Goal: Navigation & Orientation: Find specific page/section

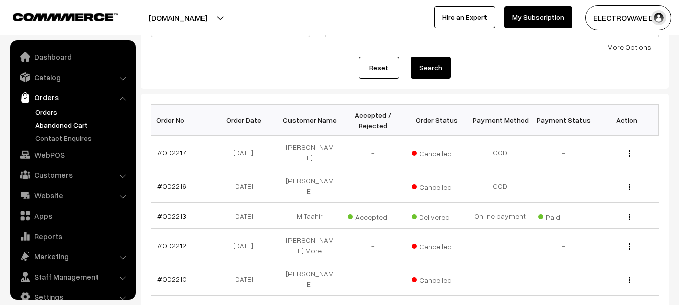
scroll to position [16, 0]
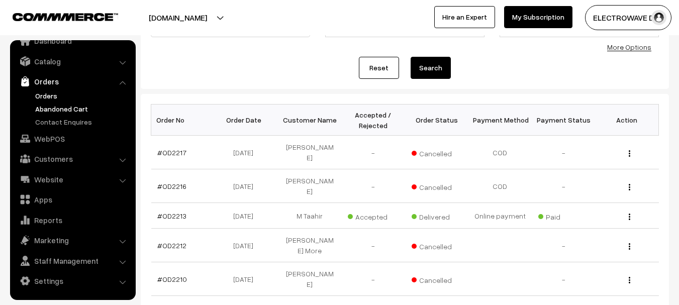
click at [50, 104] on link "Abandoned Cart" at bounding box center [82, 109] width 99 height 11
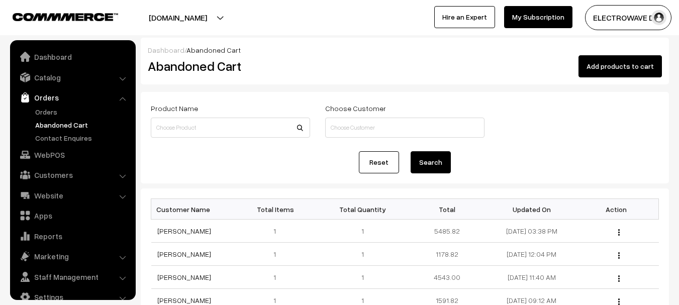
click at [51, 107] on link "Orders" at bounding box center [82, 112] width 99 height 11
